Goal: Task Accomplishment & Management: Use online tool/utility

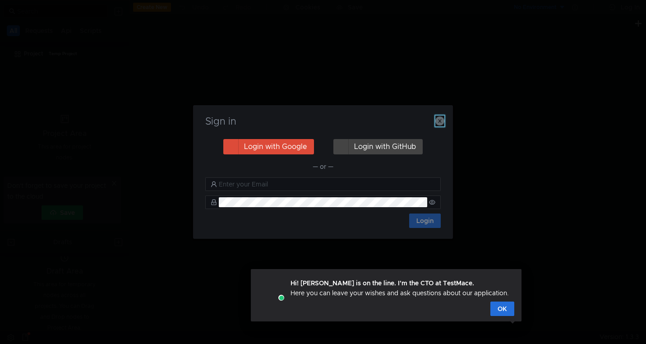
click at [442, 122] on icon "button" at bounding box center [439, 120] width 9 height 9
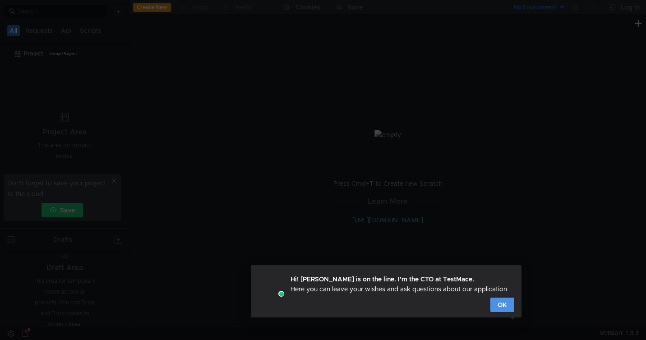
click at [501, 308] on button "OK" at bounding box center [502, 305] width 24 height 14
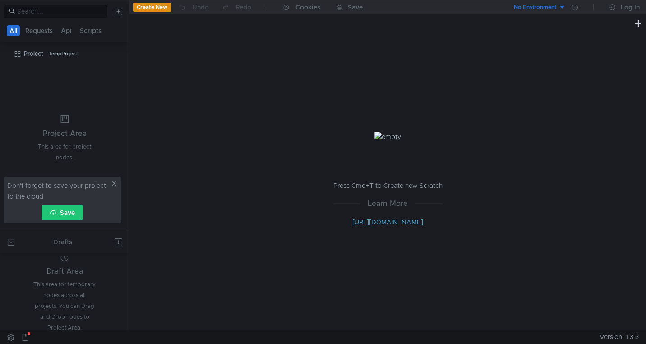
click at [111, 185] on icon at bounding box center [114, 183] width 6 height 6
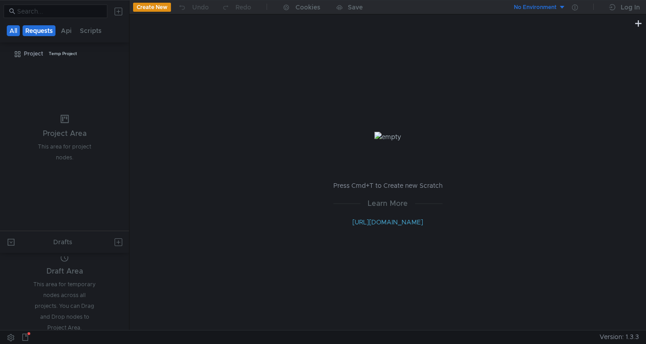
click at [45, 31] on button "Requests" at bounding box center [39, 30] width 33 height 11
click at [155, 9] on button "Create New" at bounding box center [152, 7] width 38 height 9
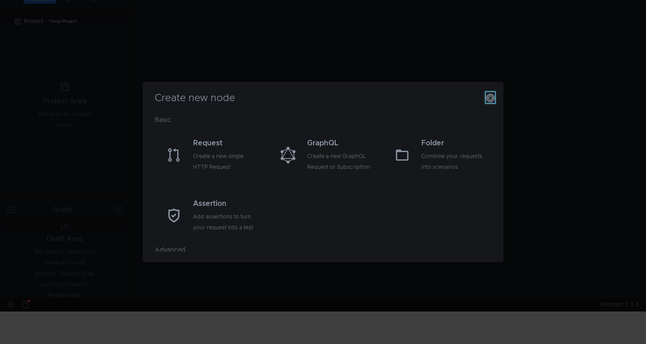
click at [489, 101] on icon "button" at bounding box center [490, 97] width 9 height 9
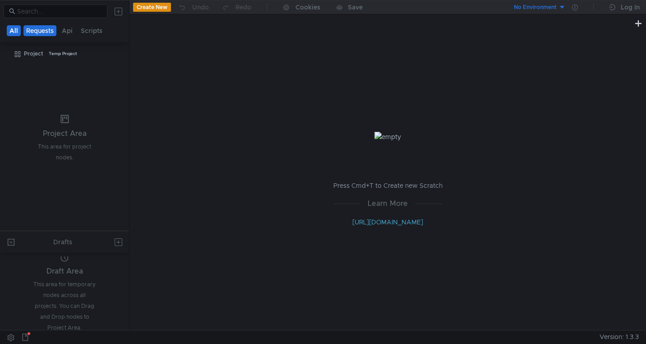
click at [14, 32] on button "All" at bounding box center [14, 30] width 14 height 11
click at [65, 35] on button "Api" at bounding box center [66, 30] width 16 height 11
click at [99, 33] on button "Scripts" at bounding box center [91, 30] width 27 height 11
